Goal: Transaction & Acquisition: Purchase product/service

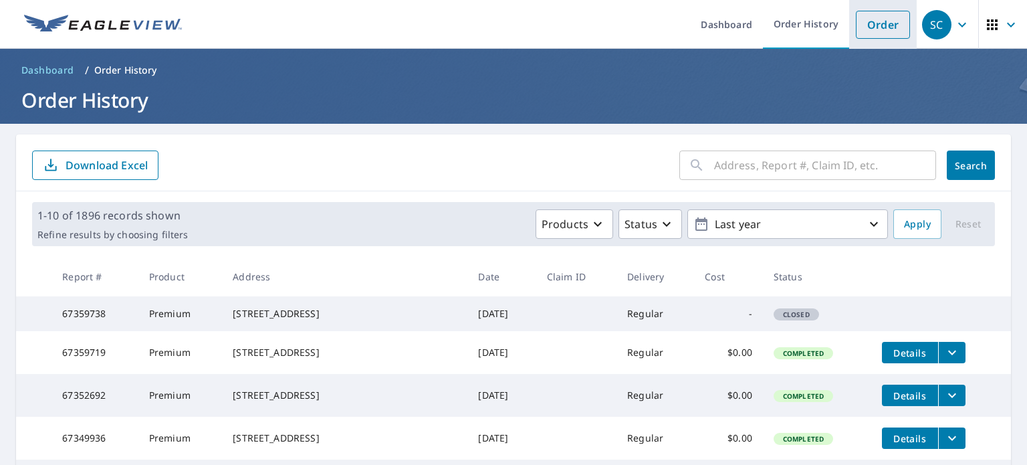
click at [862, 37] on link "Order" at bounding box center [883, 25] width 54 height 28
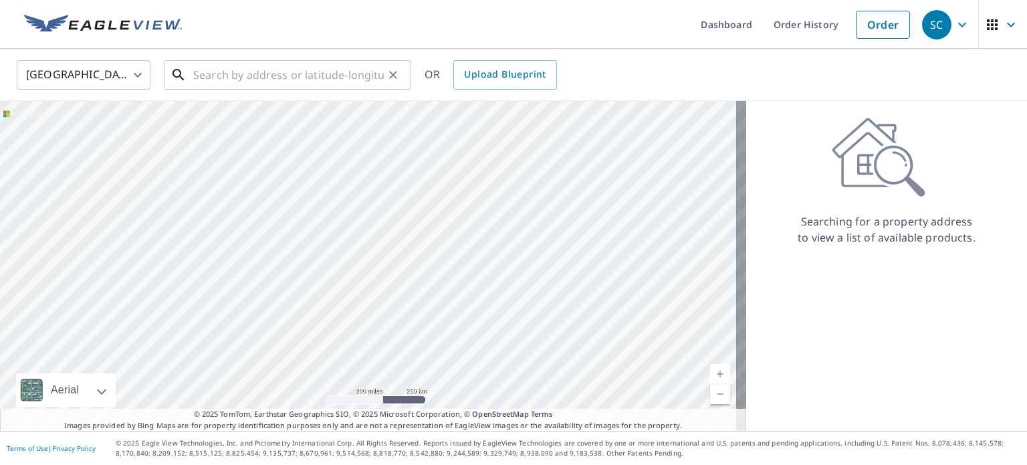
click at [215, 77] on input "text" at bounding box center [288, 74] width 191 height 37
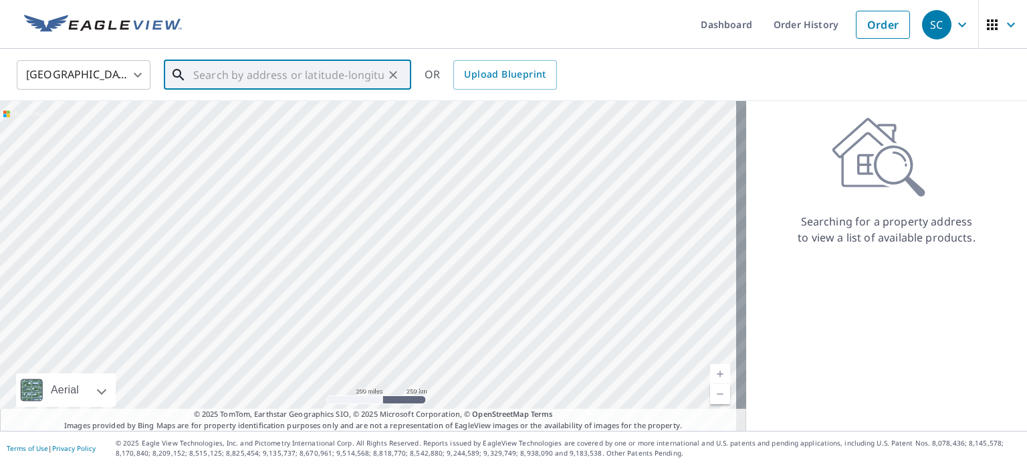
paste input "[STREET_ADDRESS]"
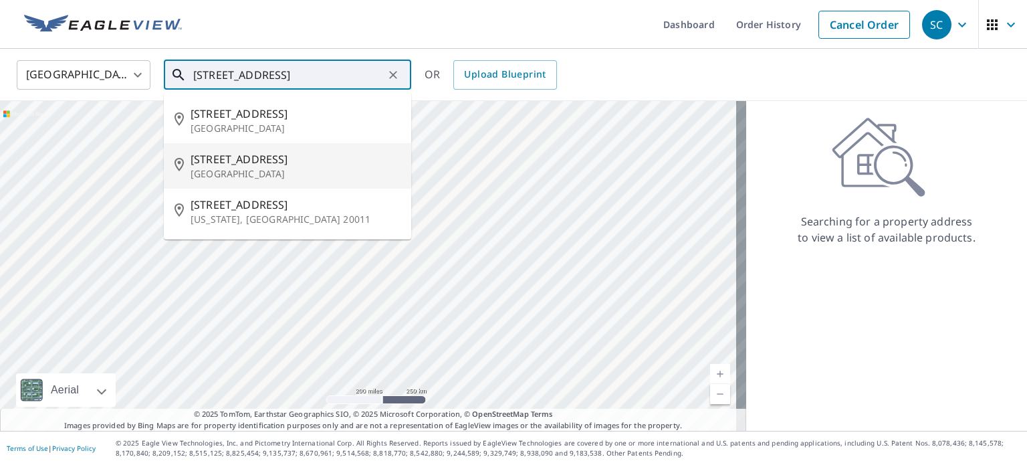
click at [270, 169] on p "[GEOGRAPHIC_DATA]" at bounding box center [296, 173] width 210 height 13
type input "[STREET_ADDRESS]"
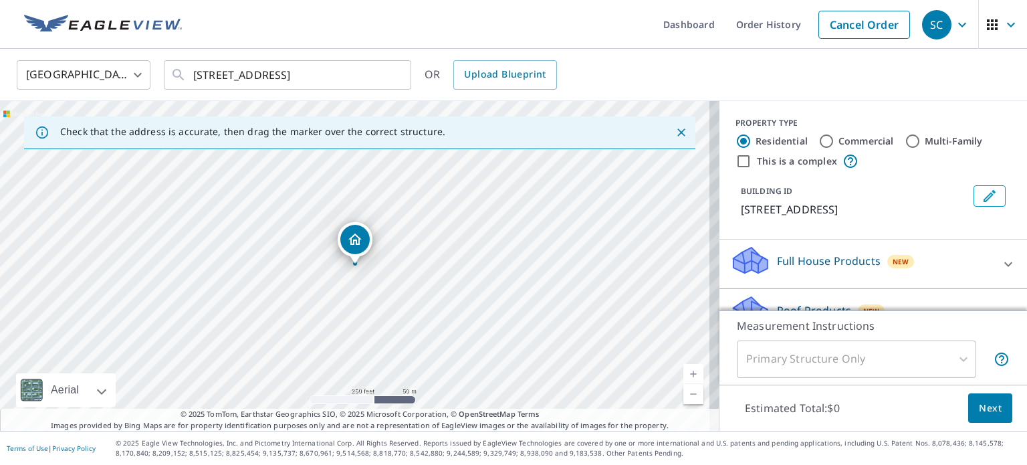
click at [790, 304] on p "Roof Products" at bounding box center [814, 310] width 74 height 16
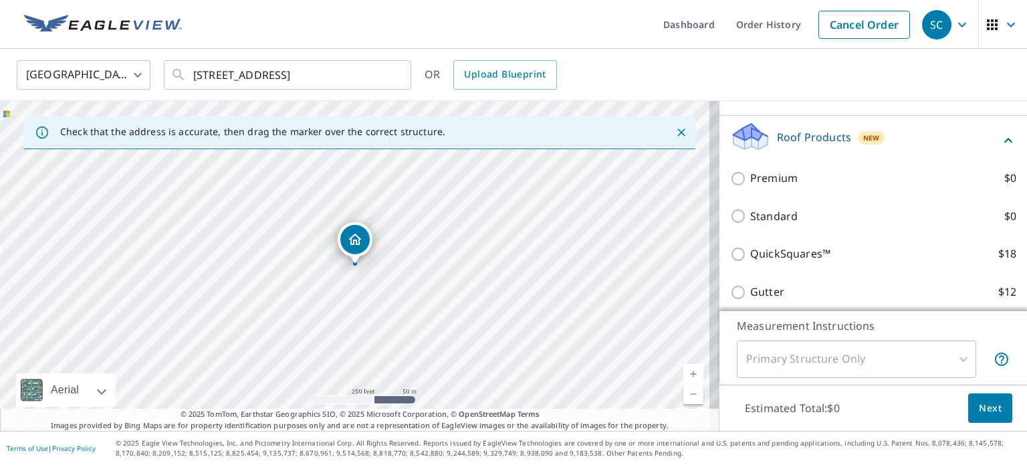
scroll to position [156, 0]
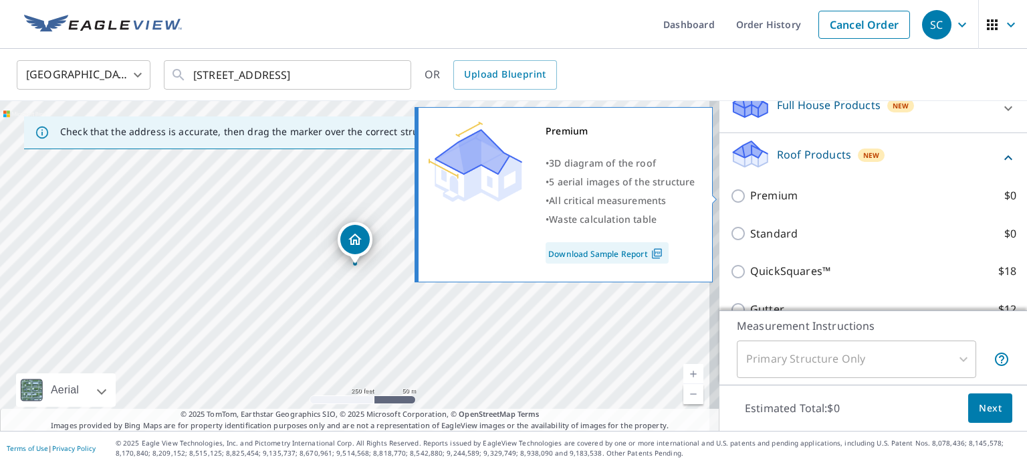
click at [730, 199] on input "Premium $0" at bounding box center [740, 196] width 20 height 16
checkbox input "true"
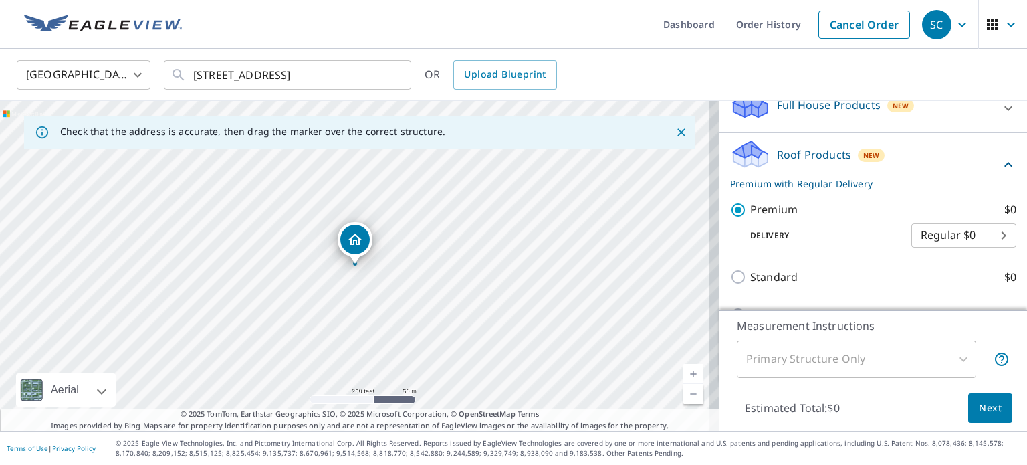
click at [979, 409] on span "Next" at bounding box center [990, 408] width 23 height 17
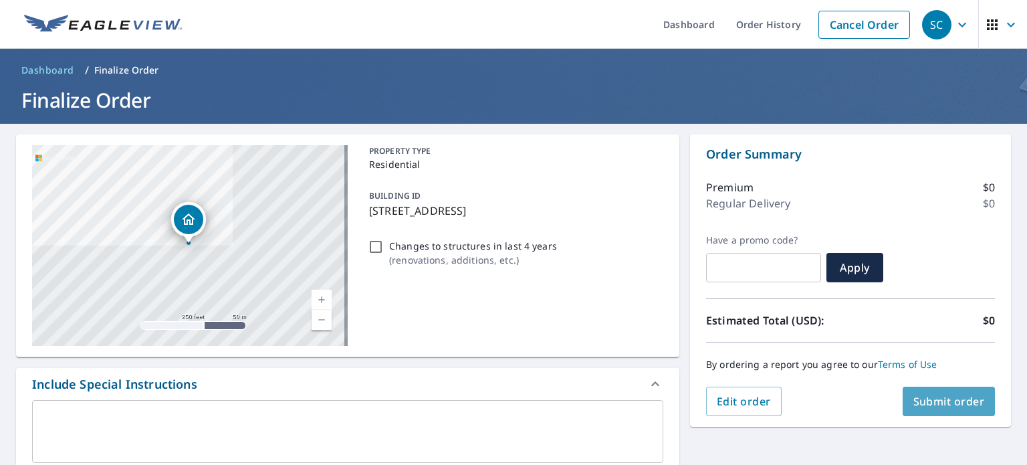
click at [938, 398] on span "Submit order" at bounding box center [950, 401] width 72 height 15
checkbox input "true"
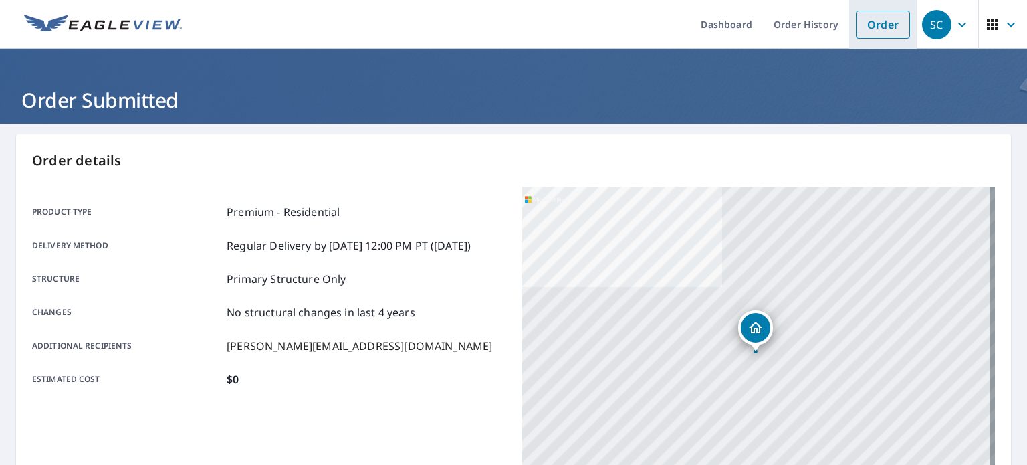
click at [859, 24] on link "Order" at bounding box center [883, 25] width 54 height 28
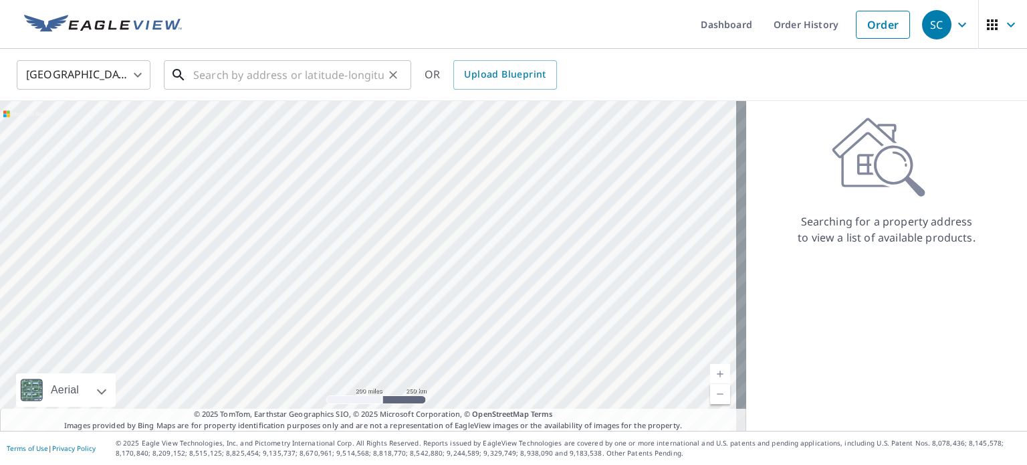
click at [207, 78] on input "text" at bounding box center [288, 74] width 191 height 37
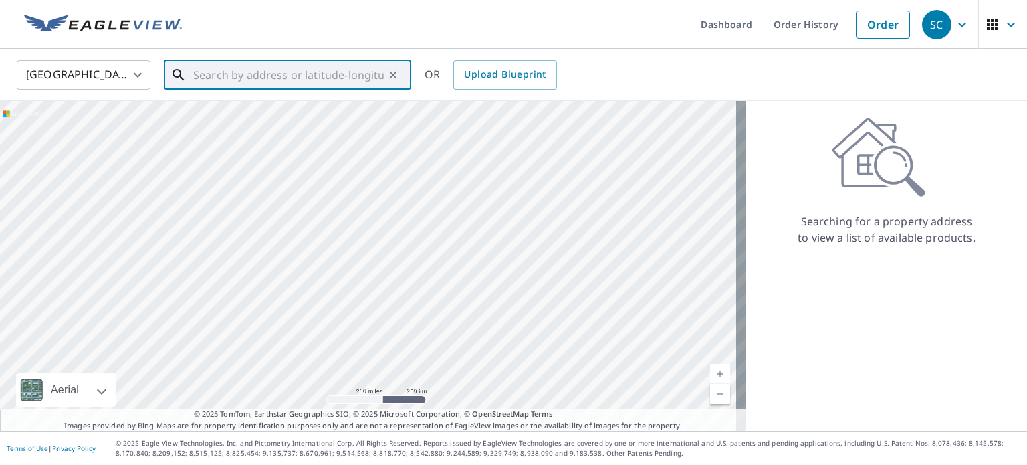
paste input "11 [GEOGRAPHIC_DATA]"
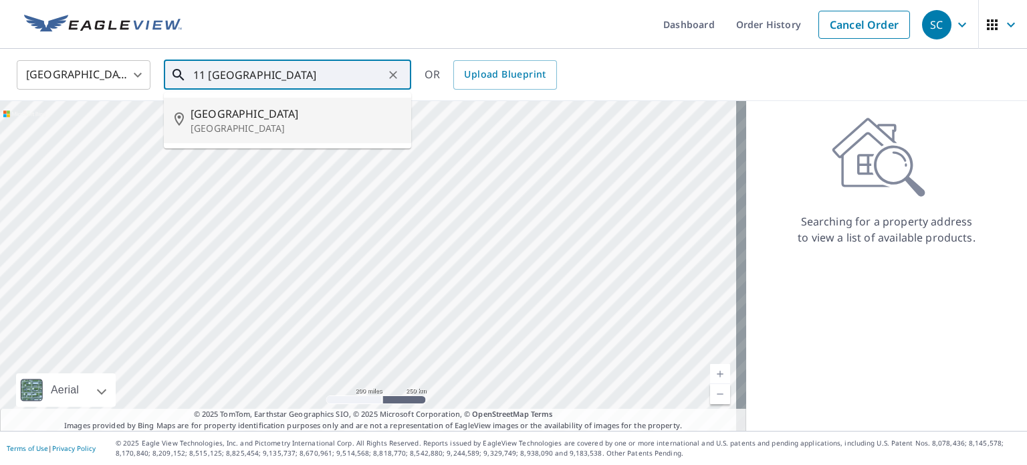
click at [281, 114] on span "[GEOGRAPHIC_DATA]" at bounding box center [296, 114] width 210 height 16
type input "[STREET_ADDRESS]"
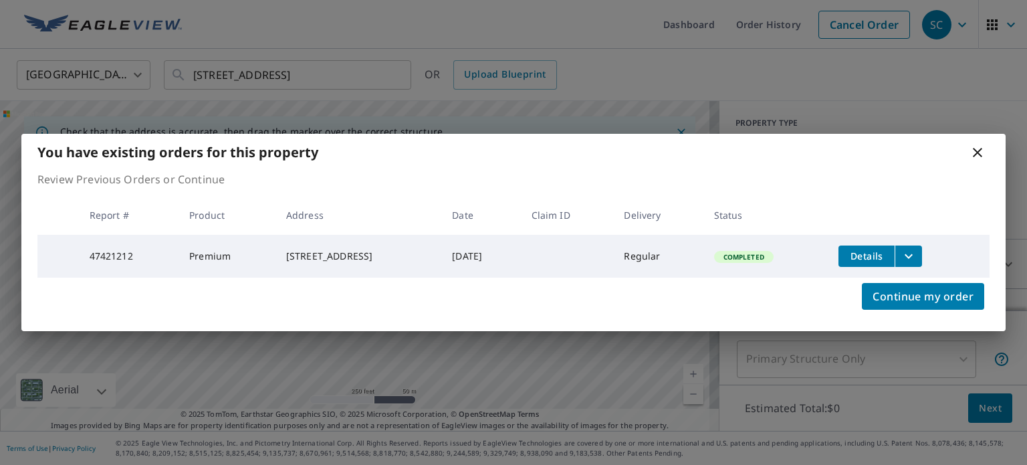
click at [913, 254] on icon "filesDropdownBtn-47421212" at bounding box center [909, 256] width 8 height 5
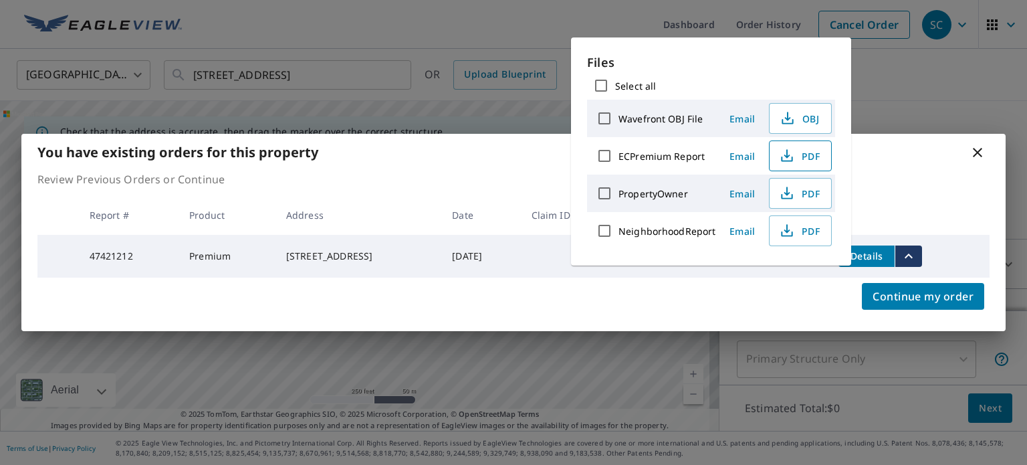
click at [804, 149] on span "PDF" at bounding box center [799, 156] width 43 height 16
click at [978, 153] on icon at bounding box center [978, 152] width 16 height 16
